Goal: Transaction & Acquisition: Purchase product/service

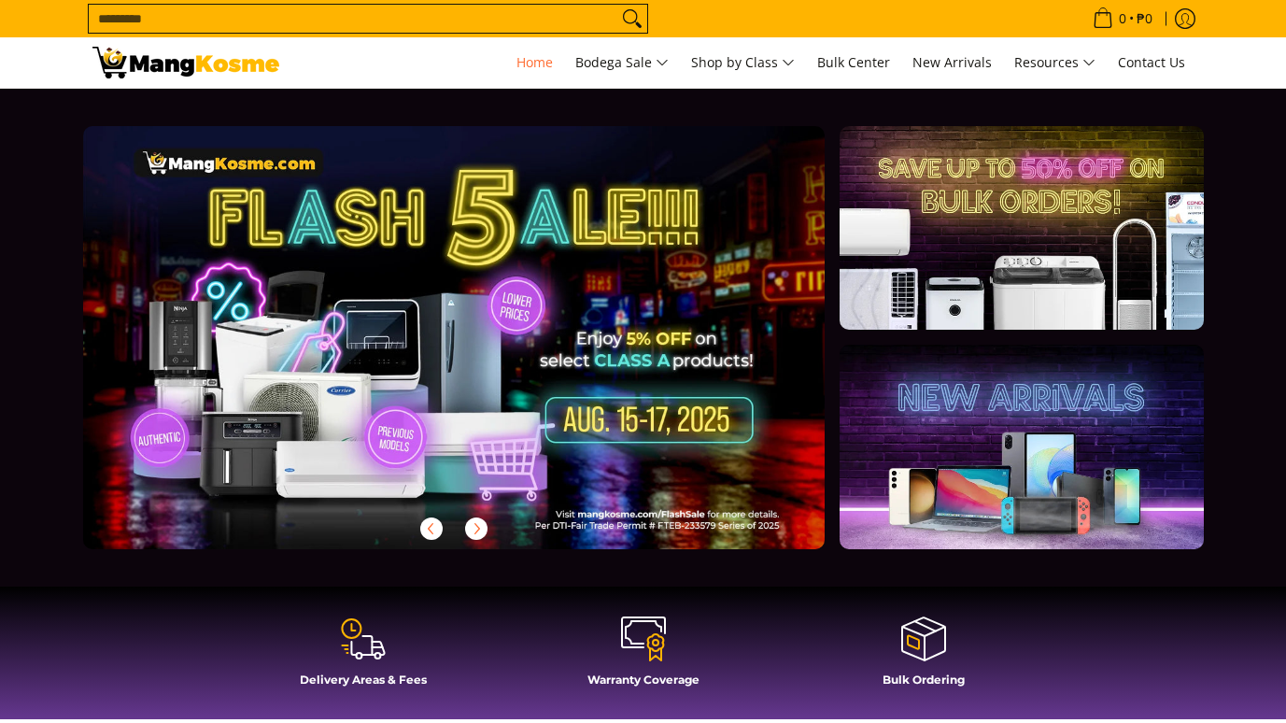
scroll to position [467, 0]
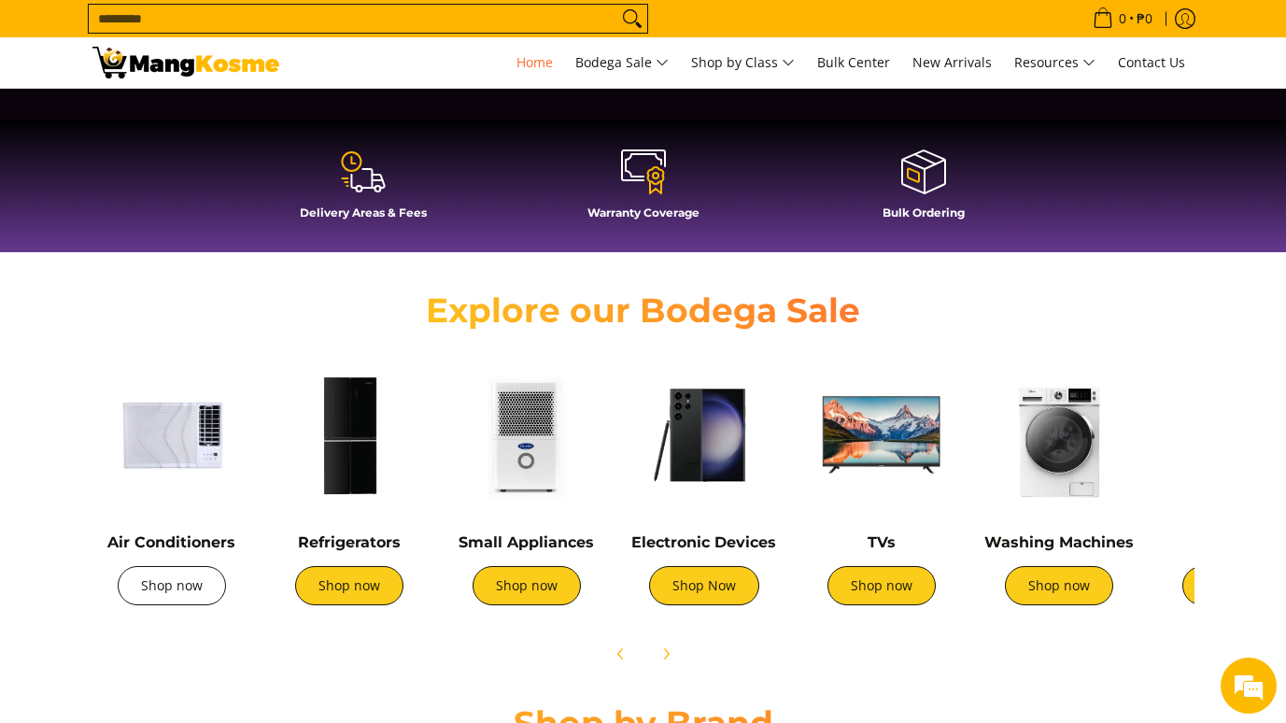
click at [154, 588] on link "Shop now" at bounding box center [172, 585] width 108 height 39
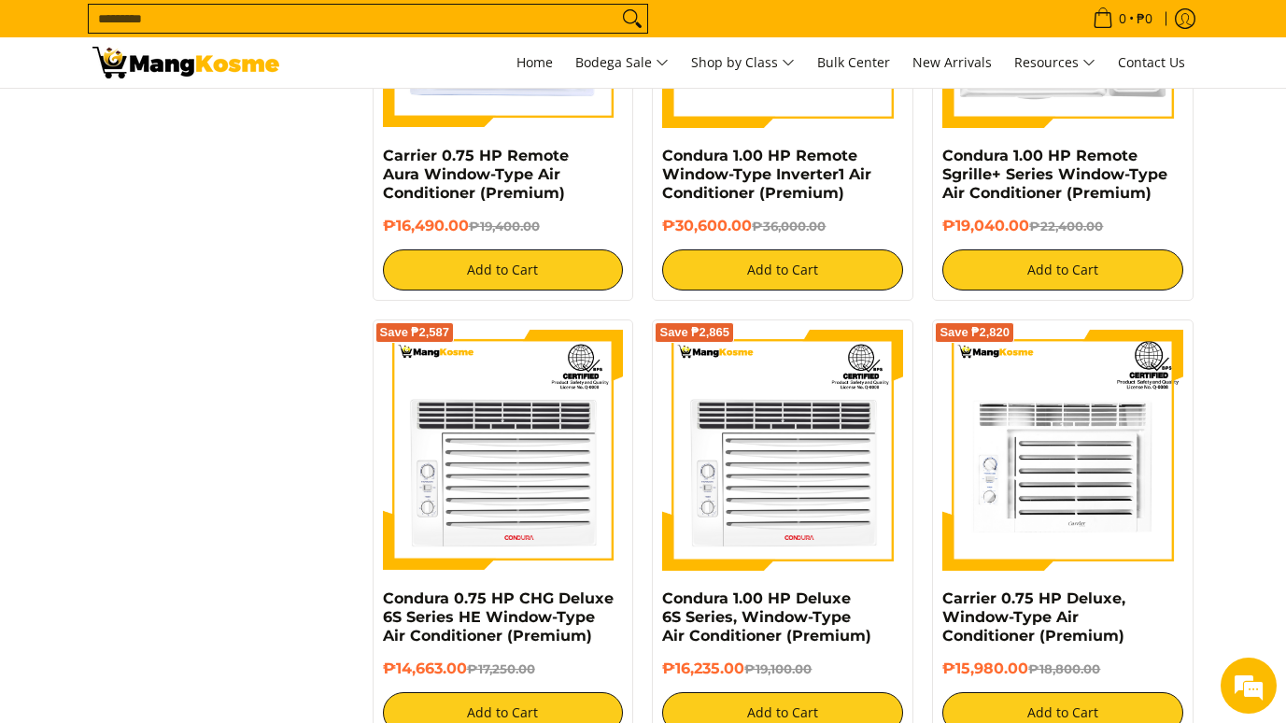
scroll to position [3641, 0]
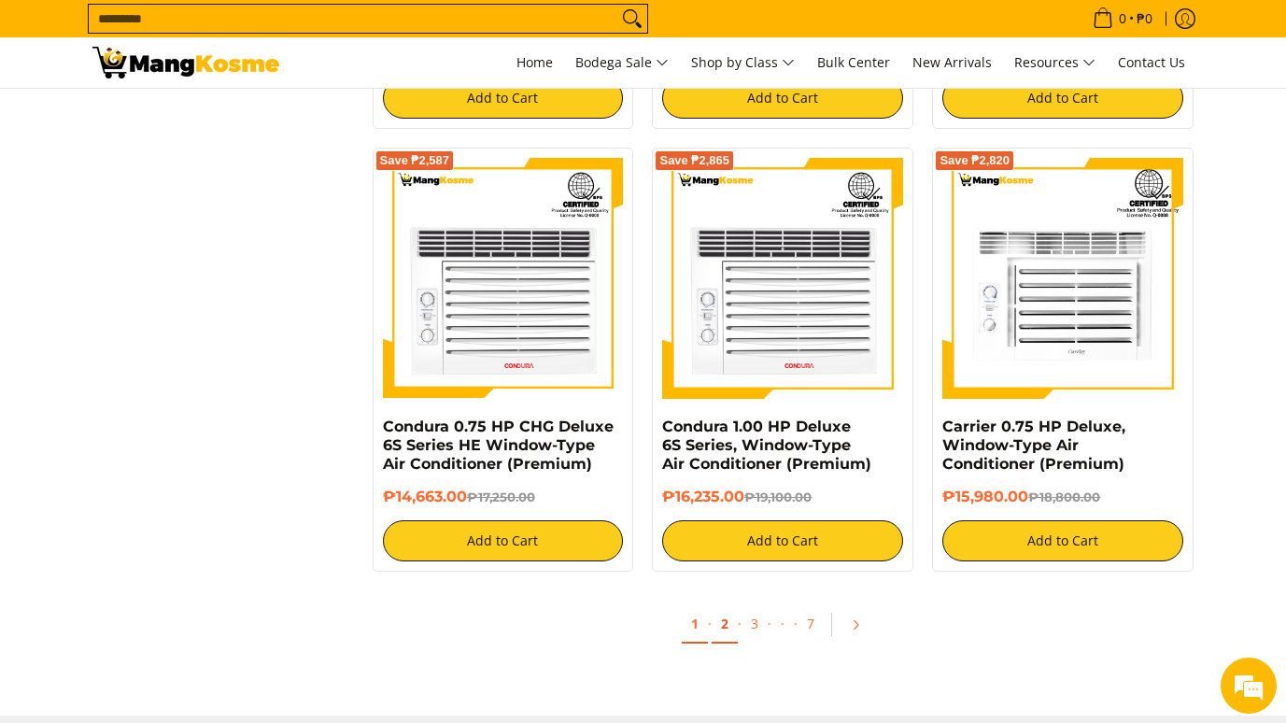
click at [724, 620] on link "2" at bounding box center [724, 624] width 26 height 38
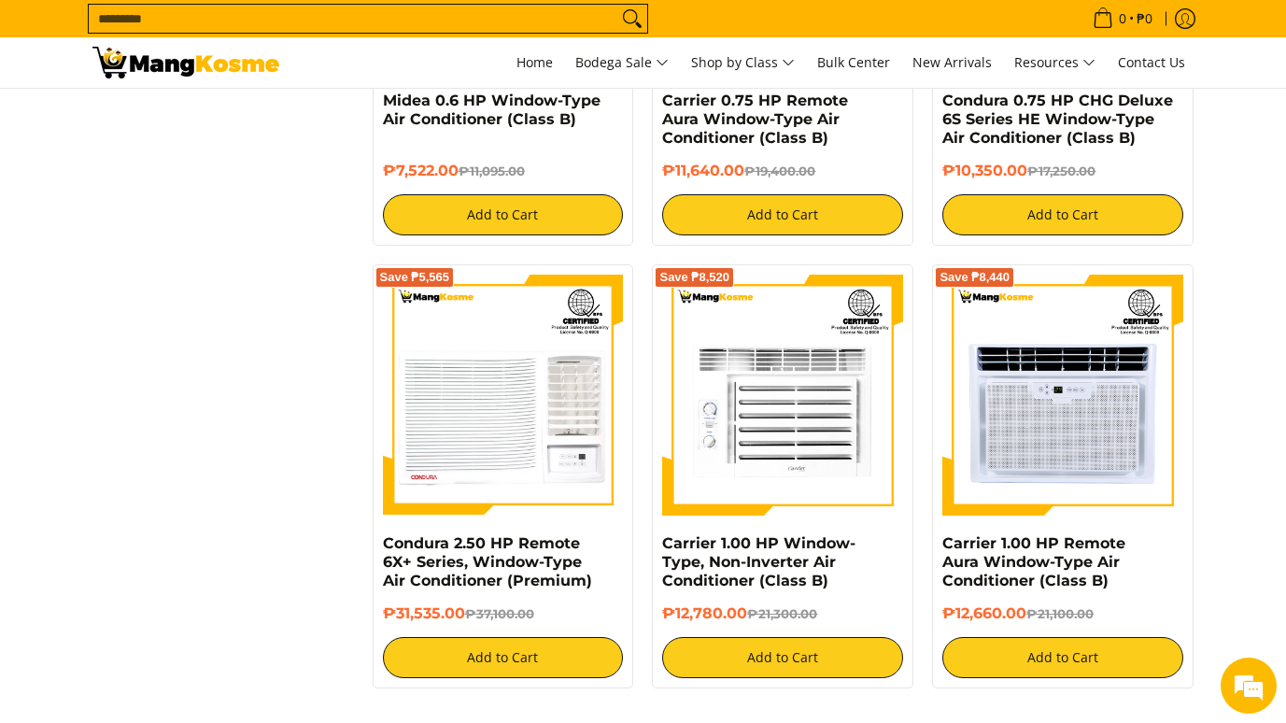
scroll to position [3454, 0]
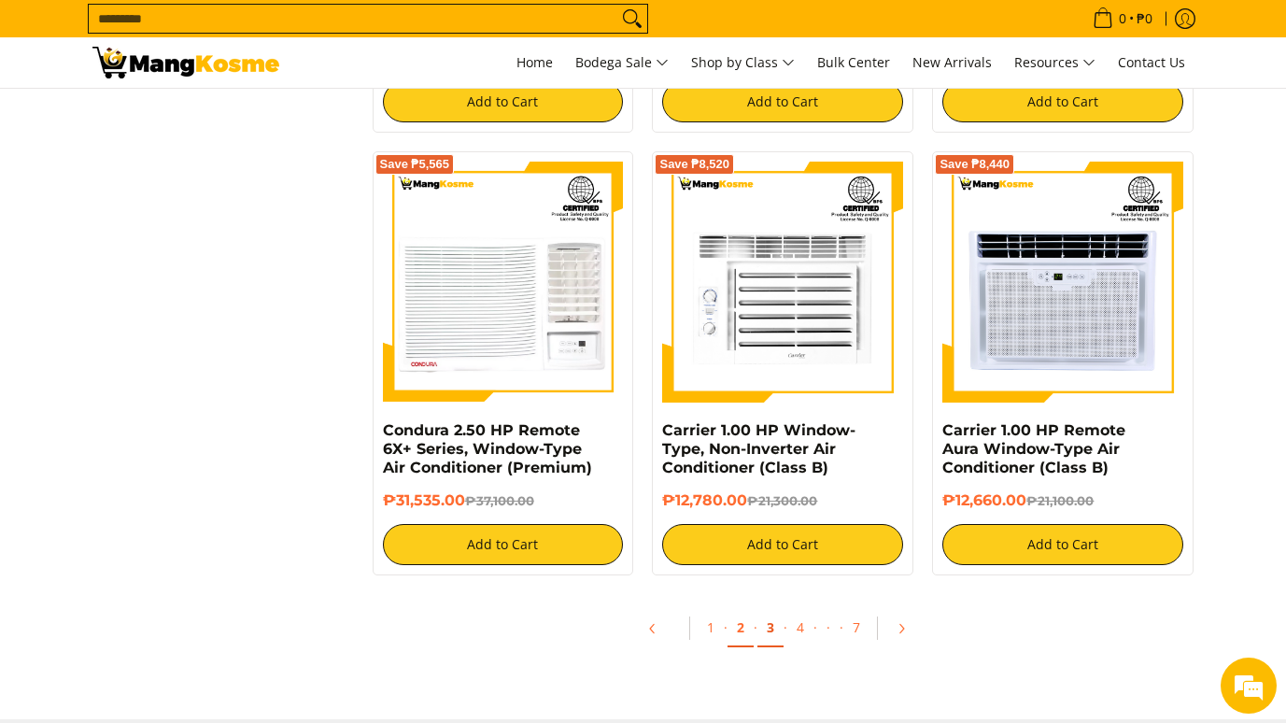
click at [769, 628] on link "3" at bounding box center [770, 628] width 26 height 38
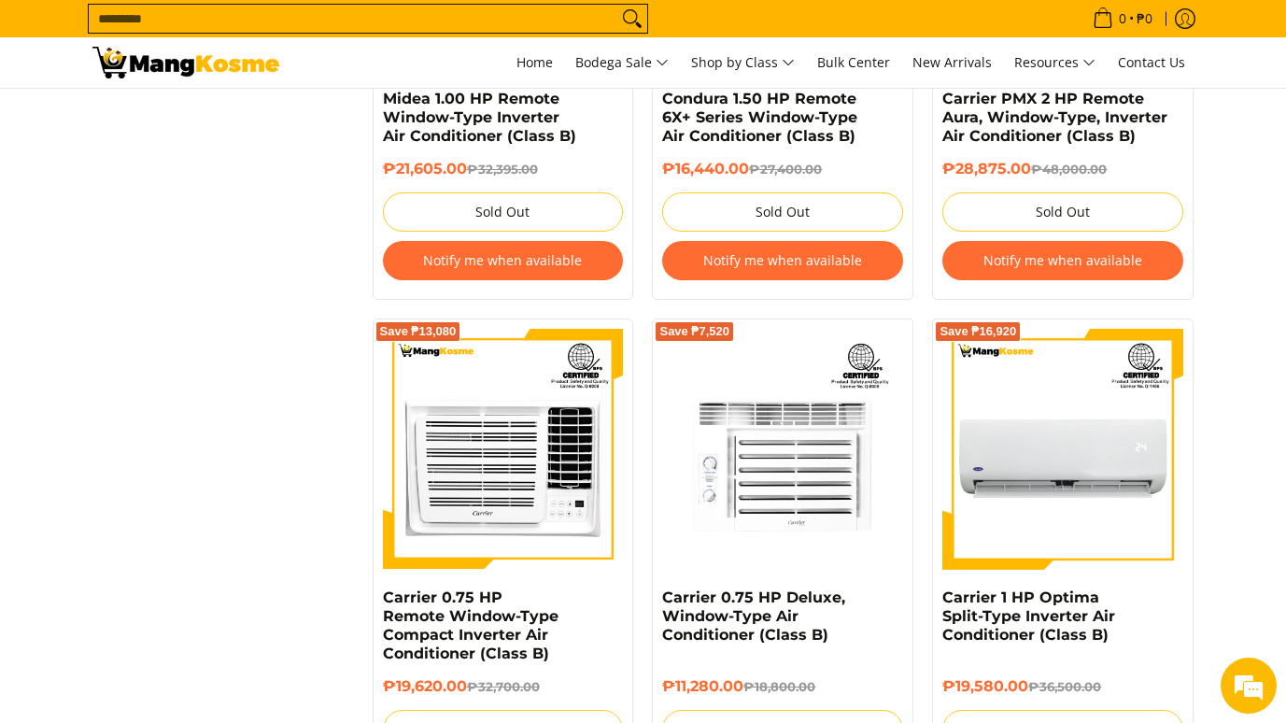
scroll to position [3641, 0]
